Goal: Navigation & Orientation: Find specific page/section

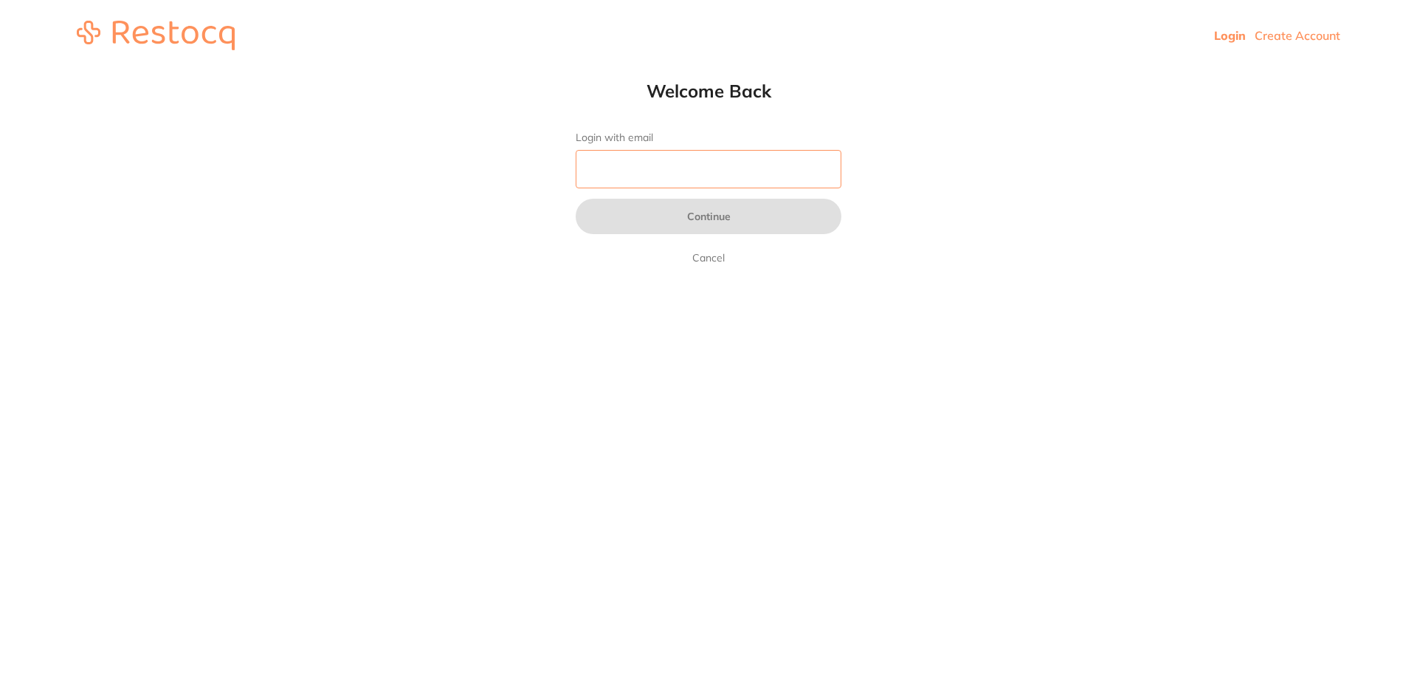
click at [715, 173] on input "Login with email" at bounding box center [709, 169] width 266 height 38
type input "[EMAIL_ADDRESS][DOMAIN_NAME]"
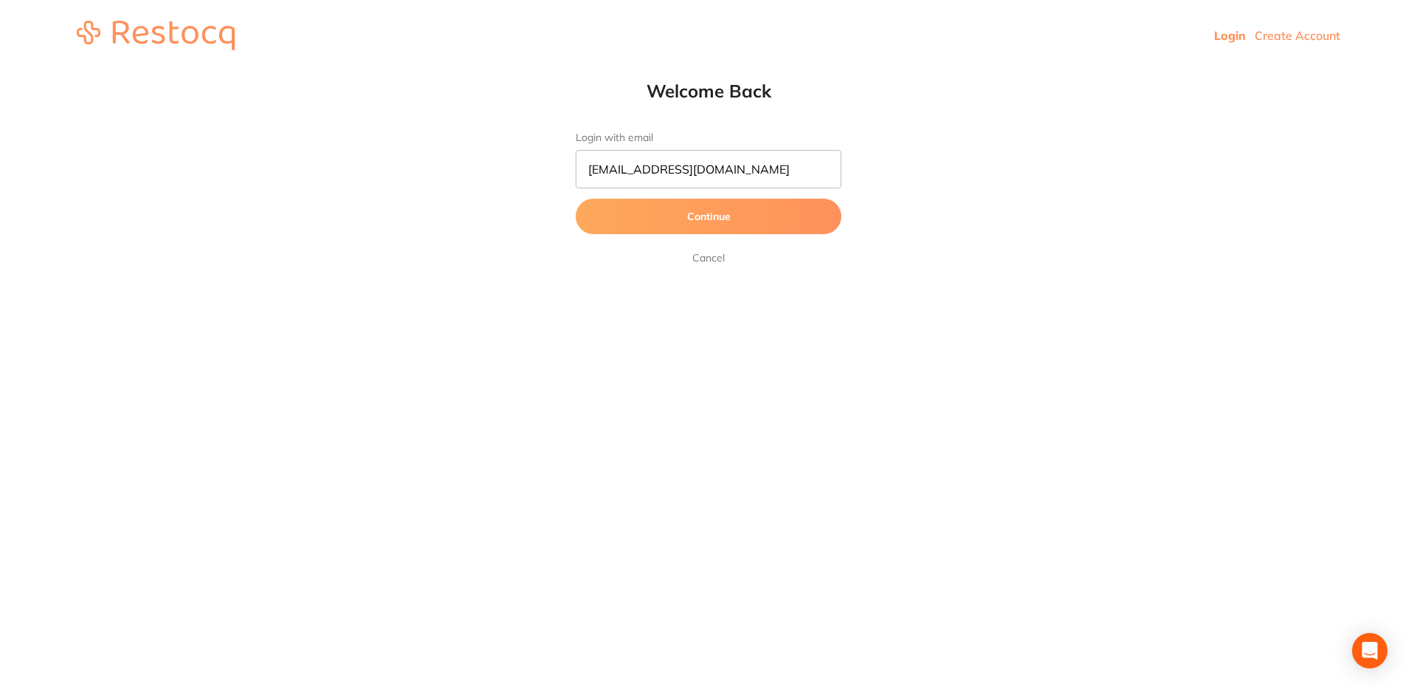
click at [705, 219] on button "Continue" at bounding box center [709, 216] width 266 height 35
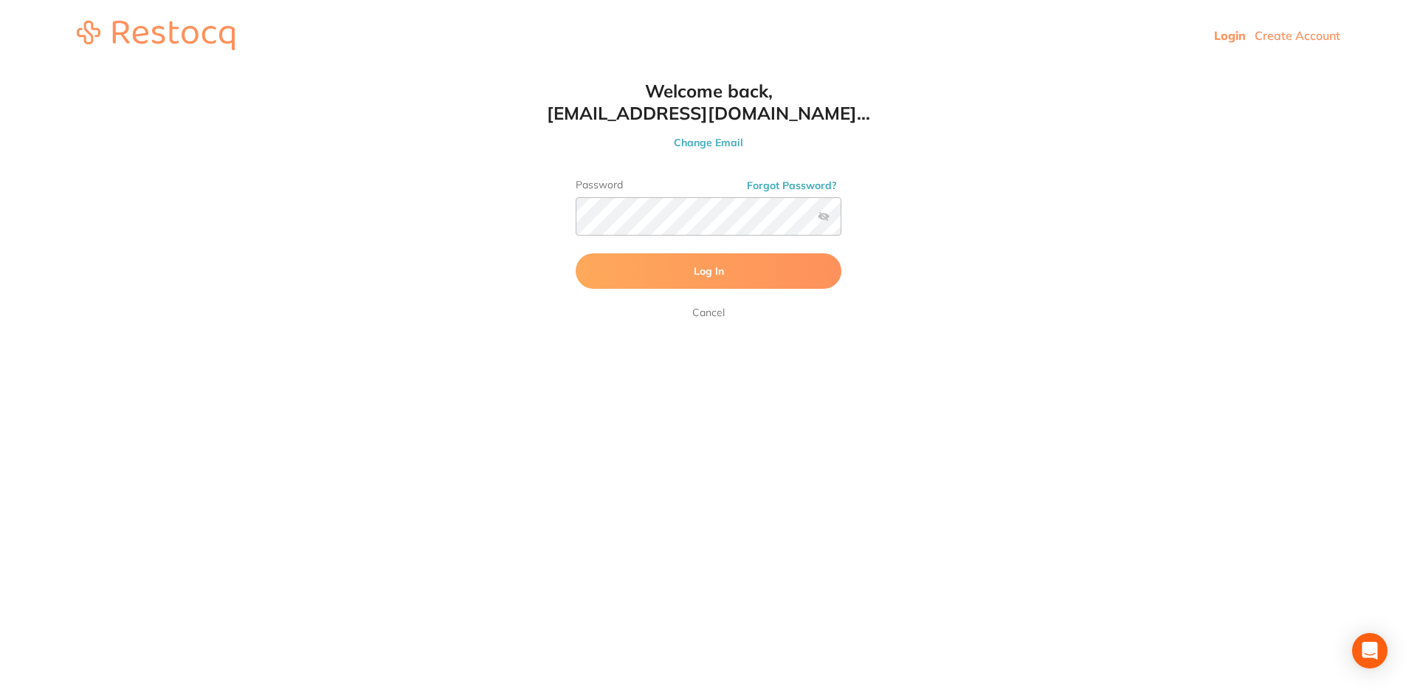
click at [701, 267] on span "Log In" at bounding box center [709, 270] width 30 height 13
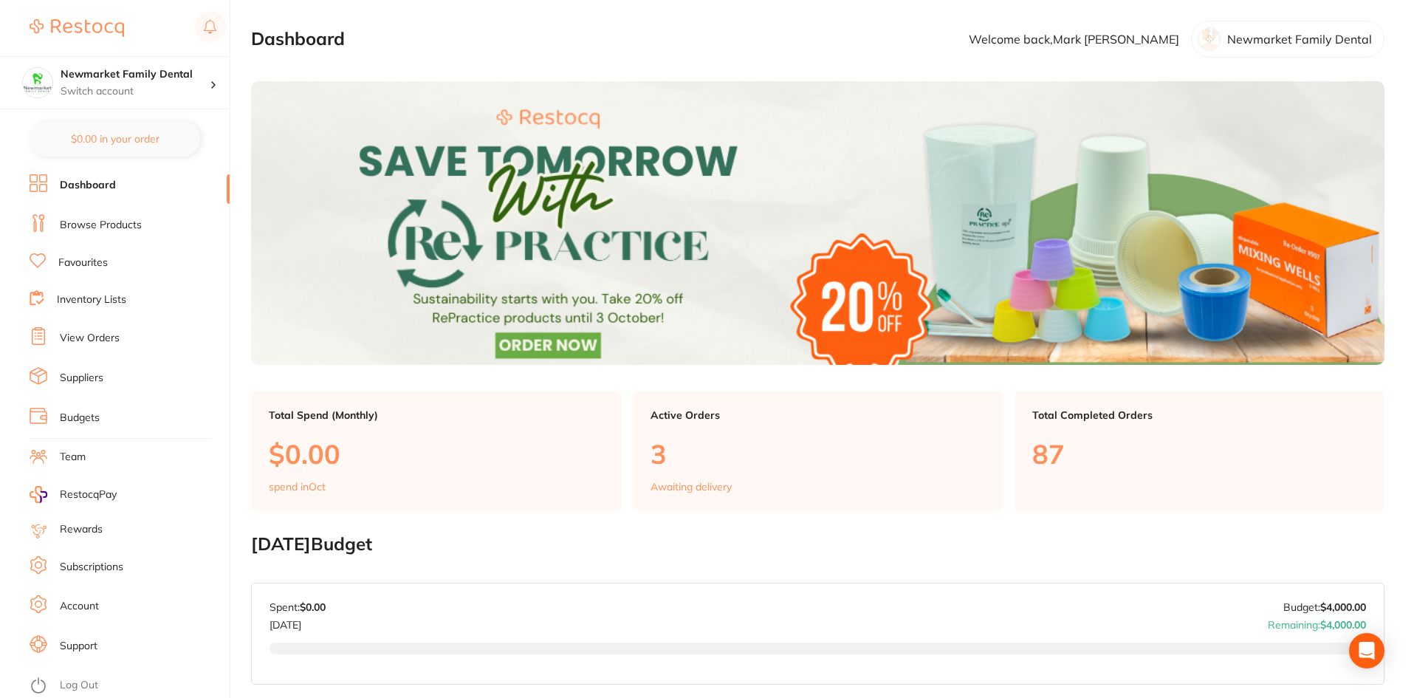
click at [82, 230] on link "Browse Products" at bounding box center [101, 225] width 82 height 15
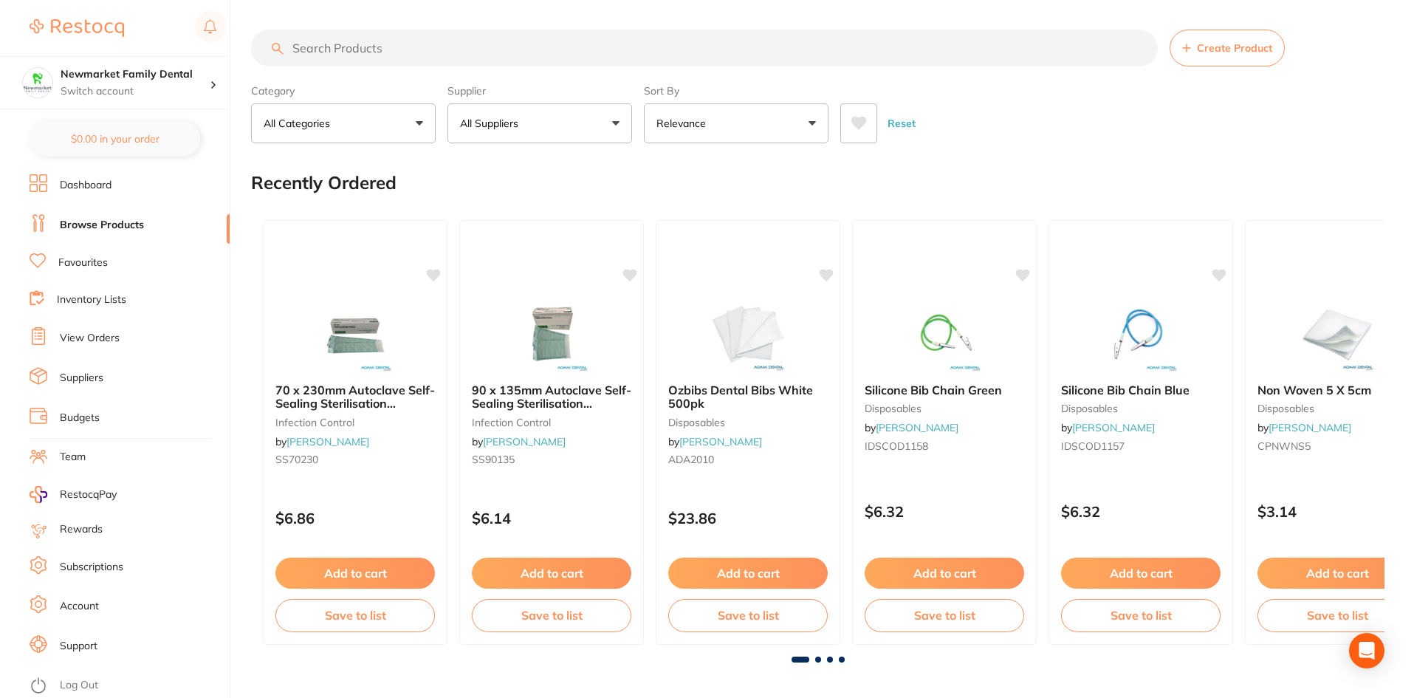
click at [116, 193] on li "Dashboard" at bounding box center [130, 185] width 200 height 22
